Goal: Task Accomplishment & Management: Complete application form

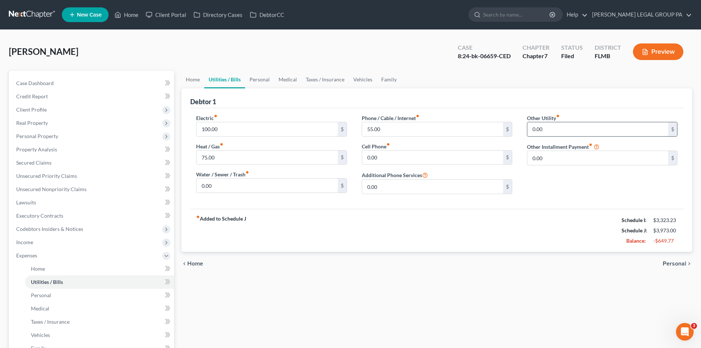
click at [569, 124] on input "0.00" at bounding box center [597, 129] width 141 height 14
type input "145.00"
click at [554, 151] on input "text" at bounding box center [602, 150] width 150 height 14
type input "Streaming Services"
click at [480, 259] on div "chevron_left Home Personal chevron_right" at bounding box center [436, 264] width 511 height 24
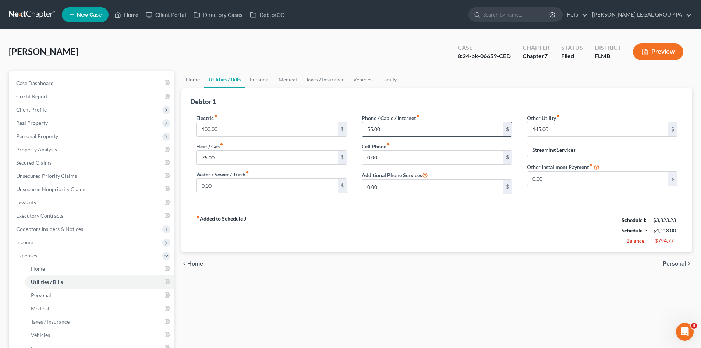
click at [395, 127] on input "55.00" at bounding box center [432, 129] width 141 height 14
type input "0.00"
click at [228, 154] on input "75.00" at bounding box center [267, 158] width 141 height 14
type input "65.00"
click at [235, 133] on input "100.00" at bounding box center [267, 129] width 141 height 14
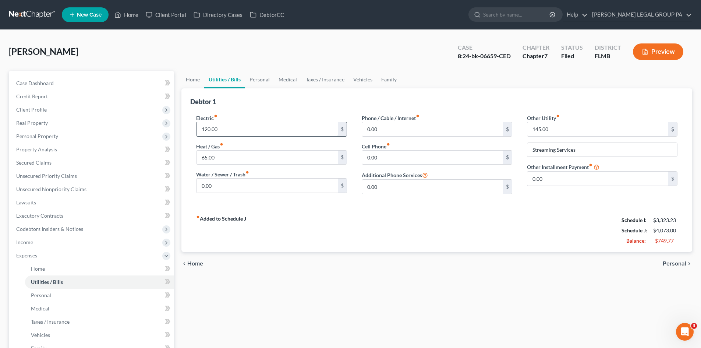
click at [233, 132] on input "120.00" at bounding box center [267, 129] width 141 height 14
type input "1"
type input "150.00"
click at [276, 159] on input "65.00" at bounding box center [267, 158] width 141 height 14
type input "70.00"
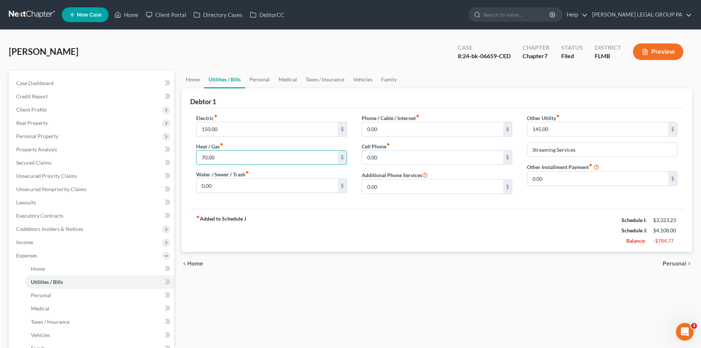
click at [453, 313] on div "Home Utilities / Bills Personal Medical Taxes / Insurance Vehicles Family Debto…" at bounding box center [437, 263] width 518 height 385
click at [260, 75] on link "Personal" at bounding box center [259, 80] width 29 height 18
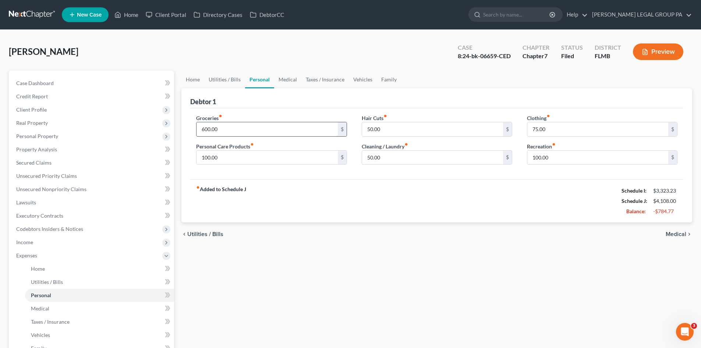
click at [230, 128] on input "600.00" at bounding box center [267, 129] width 141 height 14
type input "700.00"
click at [544, 130] on input "75.00" at bounding box center [597, 129] width 141 height 14
type input "60.00"
click at [440, 229] on div "chevron_left Utilities / Bills Medical chevron_right" at bounding box center [436, 234] width 511 height 24
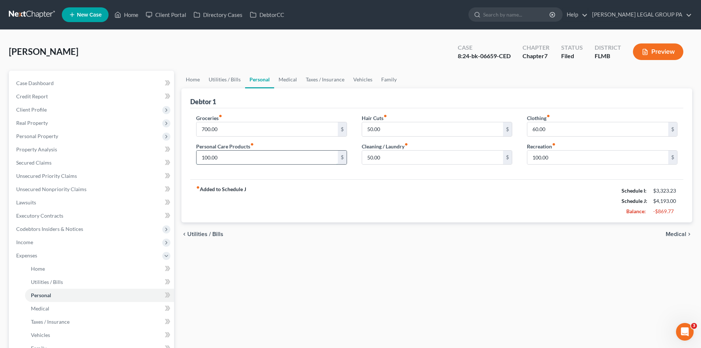
click at [231, 155] on input "100.00" at bounding box center [267, 158] width 141 height 14
type input "250.00"
click at [251, 267] on div "Home Utilities / Bills Personal Medical Taxes / Insurance Vehicles Family Debto…" at bounding box center [437, 263] width 518 height 385
click at [567, 157] on input "100.00" at bounding box center [597, 158] width 141 height 14
type input "175.00"
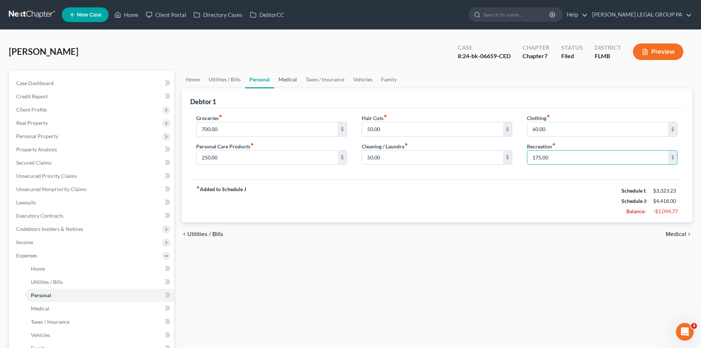
click at [291, 78] on link "Medical" at bounding box center [287, 80] width 27 height 18
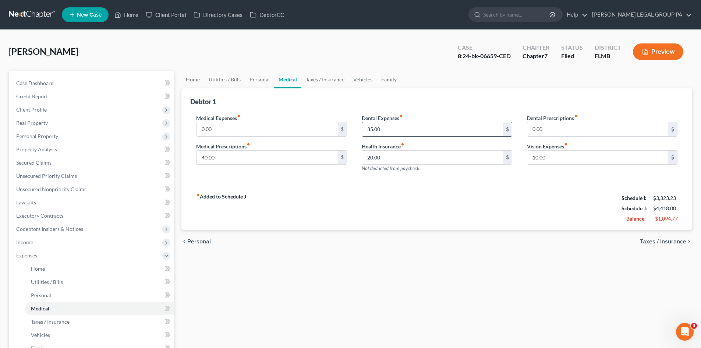
click at [408, 124] on input "35.00" at bounding box center [432, 129] width 141 height 14
type input "15.00"
click at [241, 131] on input "0.00" at bounding box center [267, 129] width 141 height 14
type input "25.00"
drag, startPoint x: 375, startPoint y: 298, endPoint x: 308, endPoint y: 131, distance: 179.7
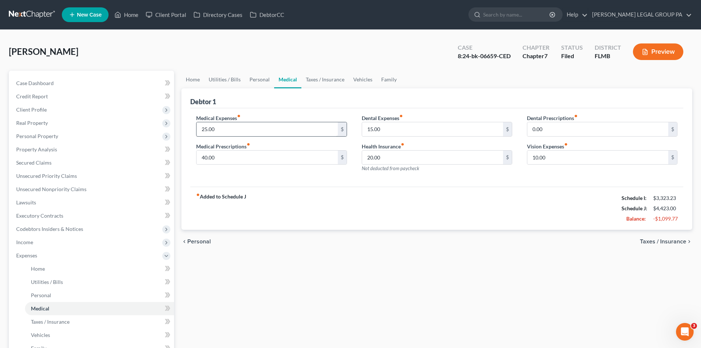
click at [375, 297] on div "Home Utilities / Bills Personal Medical Taxes / Insurance Vehicles Family Debto…" at bounding box center [437, 263] width 518 height 385
click at [317, 75] on link "Taxes / Insurance" at bounding box center [324, 80] width 47 height 18
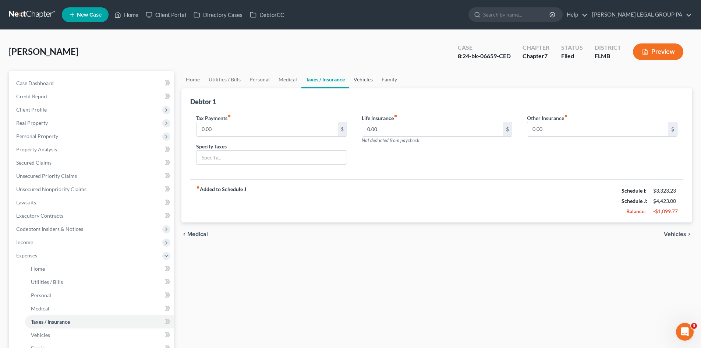
click at [357, 83] on link "Vehicles" at bounding box center [363, 80] width 28 height 18
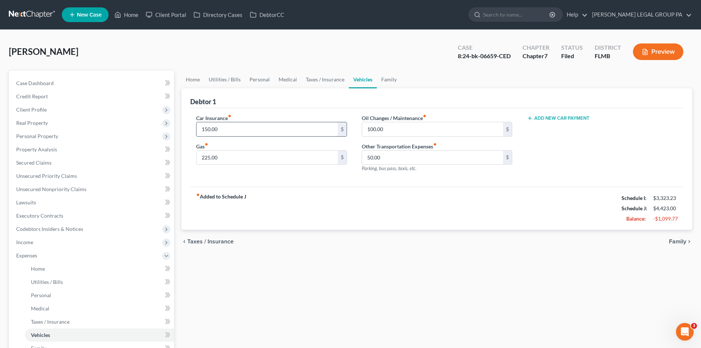
click at [285, 128] on input "150.00" at bounding box center [267, 129] width 141 height 14
click at [357, 283] on div "Home Utilities / Bills Personal Medical Taxes / Insurance Vehicles Family Debto…" at bounding box center [437, 263] width 518 height 385
click at [233, 123] on input "180.00" at bounding box center [267, 129] width 141 height 14
type input "150.00"
click at [258, 284] on div "Home Utilities / Bills Personal Medical Taxes / Insurance Vehicles Family Debto…" at bounding box center [437, 263] width 518 height 385
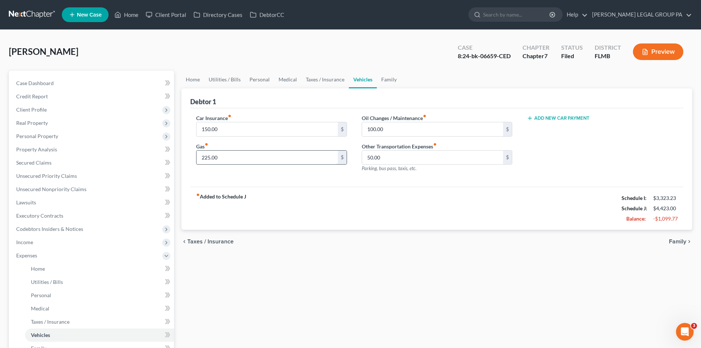
click at [242, 155] on input "225.00" at bounding box center [267, 158] width 141 height 14
type input "240.00"
click at [378, 300] on div "Home Utilities / Bills Personal Medical Taxes / Insurance Vehicles Family Debto…" at bounding box center [437, 263] width 518 height 385
click at [428, 272] on div "Home Utilities / Bills Personal Medical Taxes / Insurance Vehicles Family Debto…" at bounding box center [437, 263] width 518 height 385
click at [398, 80] on link "Family" at bounding box center [389, 80] width 24 height 18
